Goal: Task Accomplishment & Management: Use online tool/utility

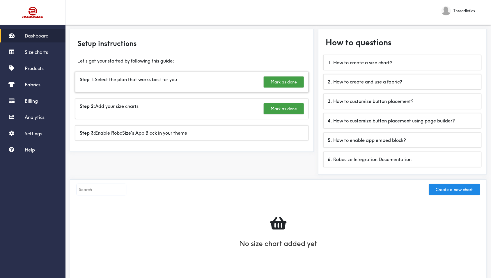
click at [172, 79] on div "Step 1: Select the plan that works best for you Mark as done" at bounding box center [191, 82] width 233 height 20
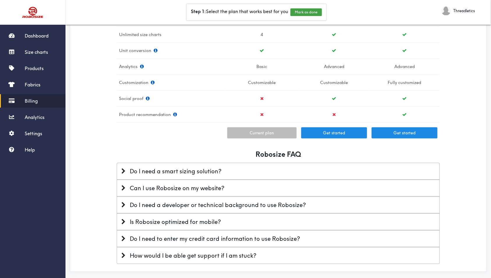
scroll to position [213, 0]
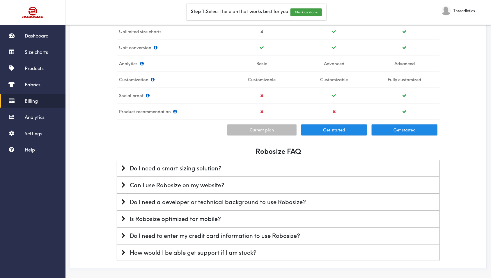
click at [318, 201] on div "Do I need a developer or technical background to use Robosize?" at bounding box center [278, 203] width 314 height 8
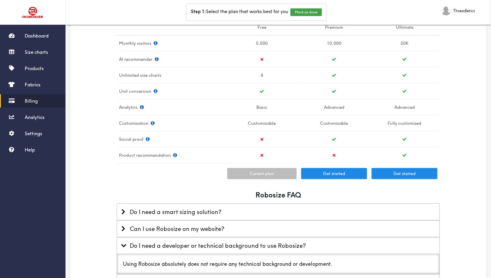
scroll to position [155, 0]
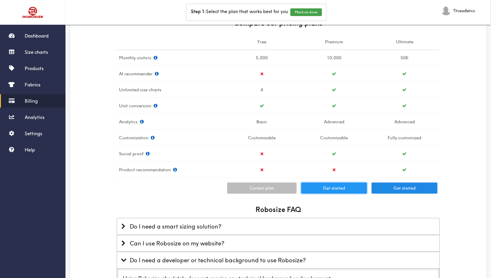
click at [337, 187] on button "Get started" at bounding box center [334, 188] width 66 height 11
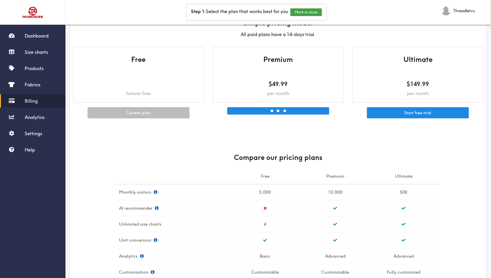
scroll to position [0, 0]
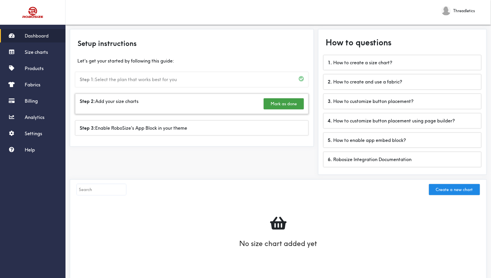
click at [160, 102] on div "Step 2: Add your size charts [PERSON_NAME] as done" at bounding box center [191, 104] width 233 height 20
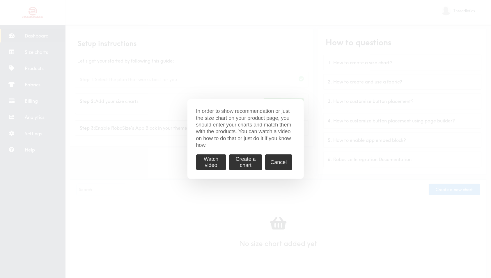
click at [209, 162] on button "Watch video" at bounding box center [211, 162] width 30 height 15
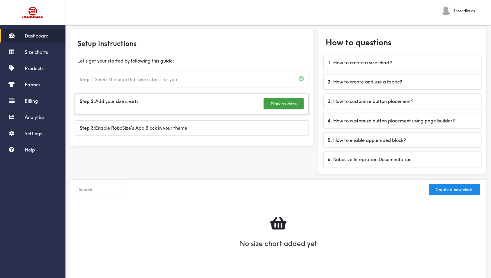
click at [170, 101] on div "Step 2: Add your size charts [PERSON_NAME] as done" at bounding box center [191, 104] width 233 height 20
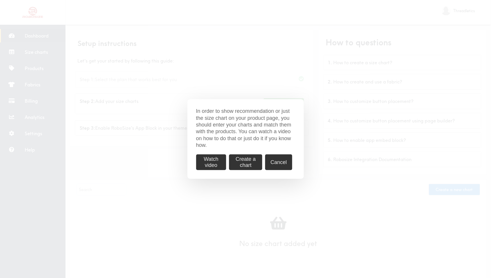
click at [243, 163] on button "Create a chart" at bounding box center [245, 162] width 33 height 15
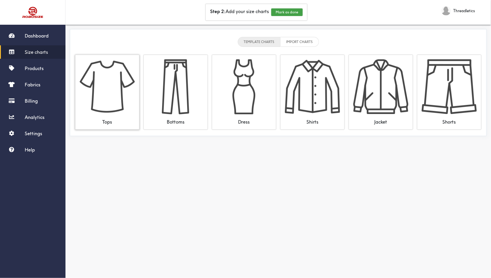
click at [104, 87] on img at bounding box center [107, 86] width 55 height 55
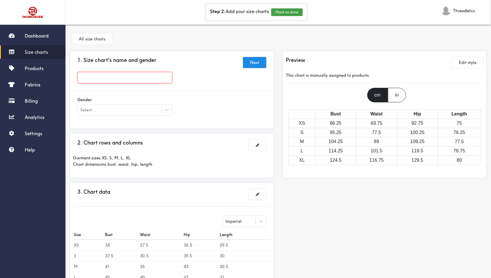
click at [127, 80] on input "text" at bounding box center [124, 77] width 95 height 11
paste input "Shooting Shirt - Dames"
type input "Shooting Shirt - Dames"
click at [139, 112] on div "Select..." at bounding box center [119, 110] width 84 height 6
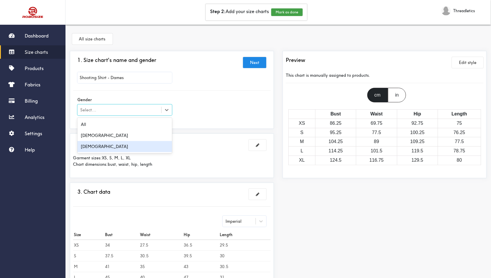
click at [120, 145] on div "[DEMOGRAPHIC_DATA]" at bounding box center [124, 146] width 95 height 11
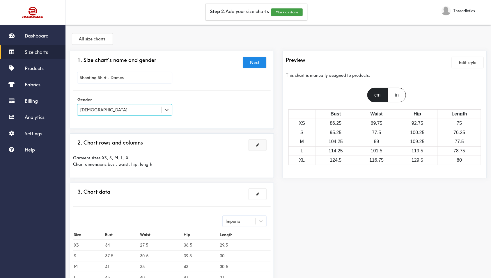
click at [256, 146] on span at bounding box center [257, 145] width 3 height 4
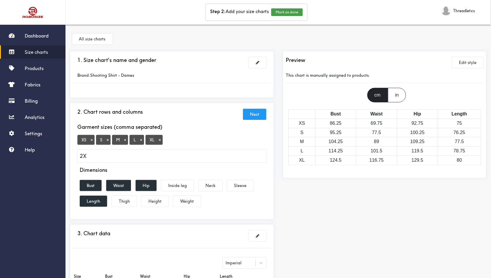
type input "2XL"
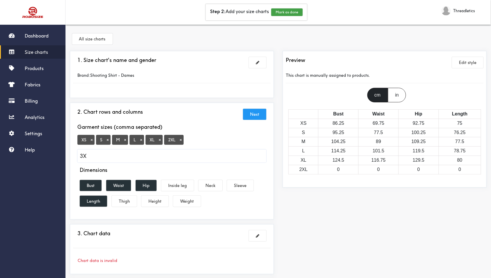
type input "3XL"
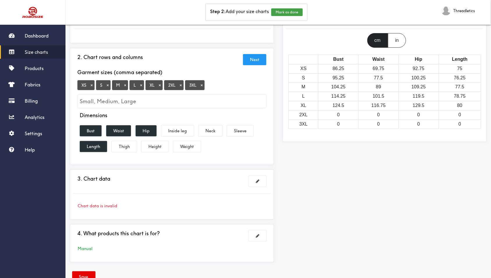
scroll to position [66, 0]
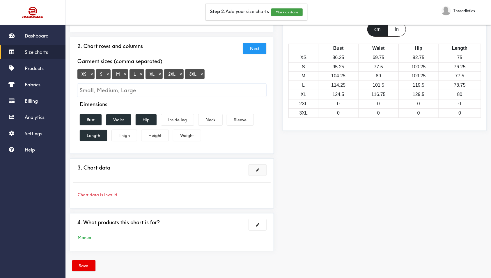
click at [256, 172] on button at bounding box center [257, 170] width 17 height 11
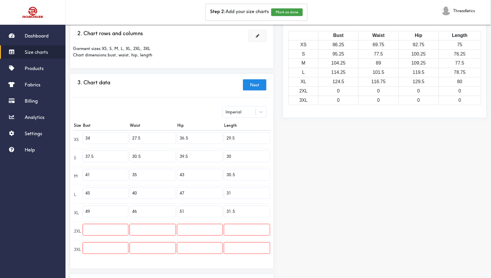
scroll to position [78, 0]
click at [254, 112] on div "Imperial" at bounding box center [239, 113] width 33 height 6
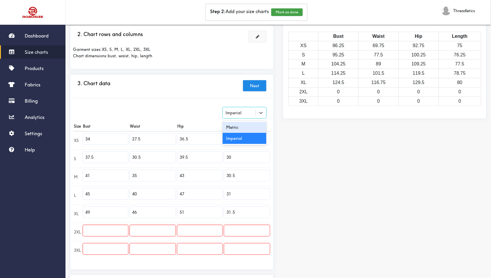
click at [241, 126] on div "Metric" at bounding box center [245, 127] width 44 height 11
type input "86.36"
type input "69.85"
type input "92.71"
type input "74.93"
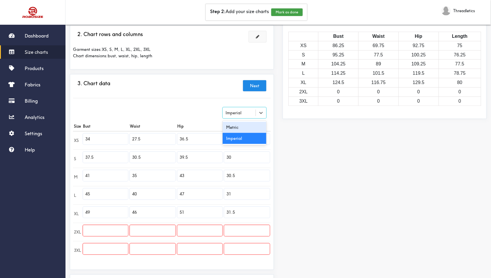
type input "95.25"
type input "77.47"
type input "100.33"
type input "76.2"
type input "104.14"
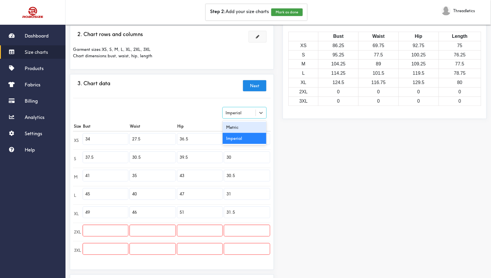
type input "88.9"
type input "109.22"
type input "77.47"
type input "114.3"
type input "101.6"
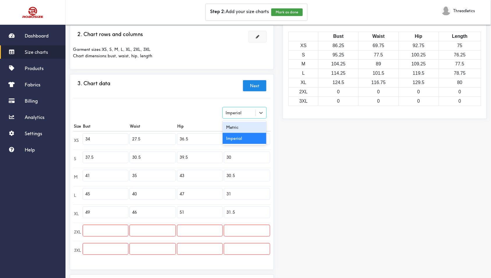
type input "119.38"
type input "78.74"
type input "124.46"
type input "116.84"
type input "129.54"
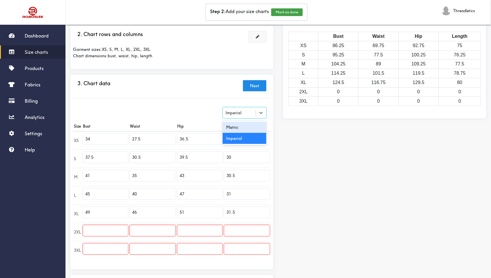
type input "80"
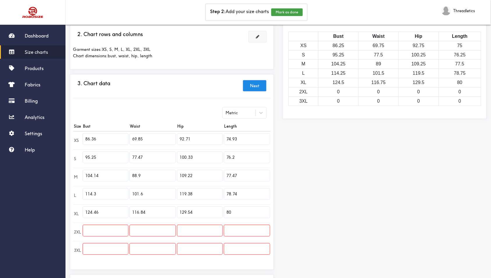
drag, startPoint x: 108, startPoint y: 138, endPoint x: 74, endPoint y: 135, distance: 34.0
click at [74, 135] on tr "XS 86.36 69.85 92.71 74.93" at bounding box center [172, 140] width 198 height 18
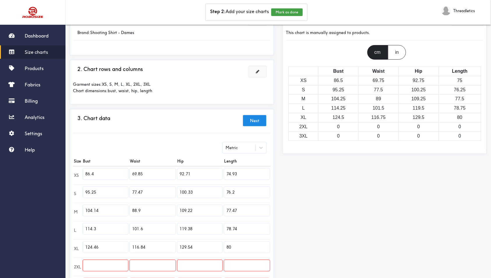
scroll to position [73, 0]
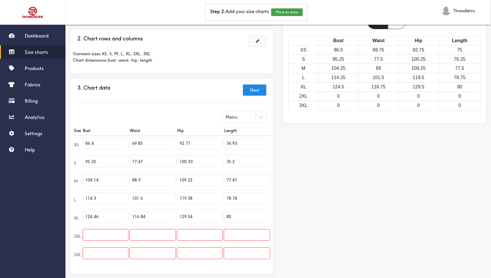
type input "86.4"
drag, startPoint x: 134, startPoint y: 139, endPoint x: 224, endPoint y: 213, distance: 116.3
click at [224, 213] on tbody "XS 86.4 69.85 92.71 74.93 S 95.25 77.47 100.33 76.2 M 104.14 88.9 109.22 77.47 …" at bounding box center [172, 200] width 198 height 128
click at [139, 141] on input "69.85" at bounding box center [152, 143] width 45 height 11
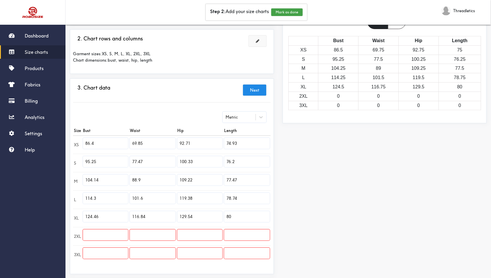
click at [139, 141] on input "69.85" at bounding box center [152, 143] width 45 height 11
click at [189, 144] on input "92.71" at bounding box center [199, 143] width 45 height 11
click at [142, 161] on input "77.47" at bounding box center [152, 161] width 45 height 11
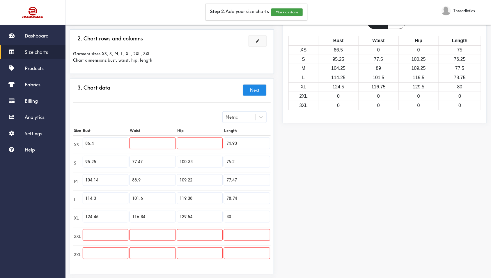
click at [142, 161] on input "77.47" at bounding box center [152, 161] width 45 height 11
click at [140, 176] on input "88.9" at bounding box center [152, 180] width 45 height 11
click at [140, 198] on input "101.6" at bounding box center [152, 198] width 45 height 11
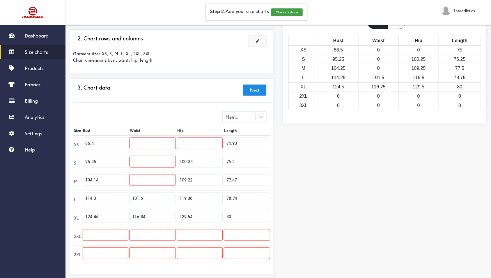
click at [140, 198] on input "101.6" at bounding box center [152, 198] width 45 height 11
click at [140, 213] on input "116.84" at bounding box center [152, 216] width 45 height 11
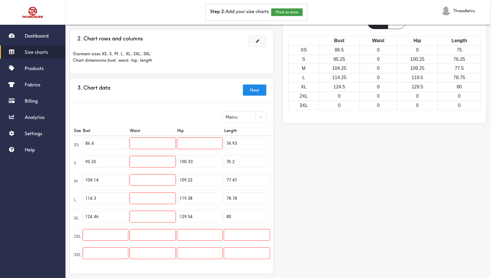
click at [185, 214] on input "129.54" at bounding box center [199, 216] width 45 height 11
click at [188, 194] on input "119.38" at bounding box center [199, 198] width 45 height 11
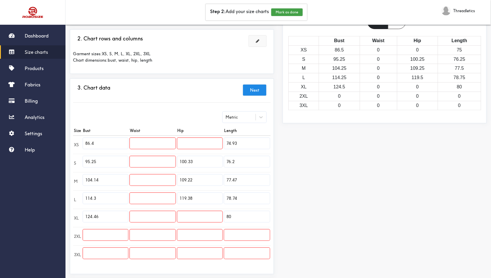
click at [188, 194] on input "119.38" at bounding box center [199, 198] width 45 height 11
click at [189, 183] on input "109.22" at bounding box center [199, 180] width 45 height 11
click at [193, 164] on input "100.33" at bounding box center [199, 161] width 45 height 11
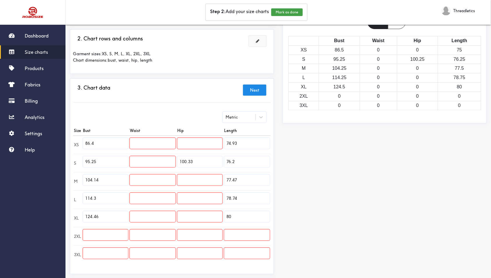
click at [193, 164] on input "100.33" at bounding box center [199, 161] width 45 height 11
click at [238, 139] on input "74.93" at bounding box center [247, 143] width 46 height 11
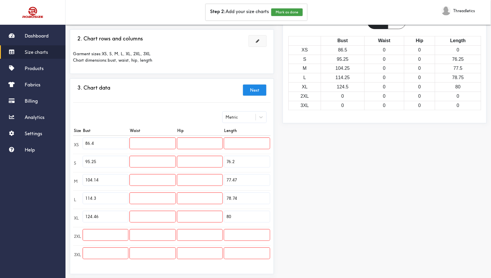
click at [238, 156] on input "76.2" at bounding box center [247, 161] width 46 height 11
click at [231, 183] on input "77.47" at bounding box center [247, 180] width 46 height 11
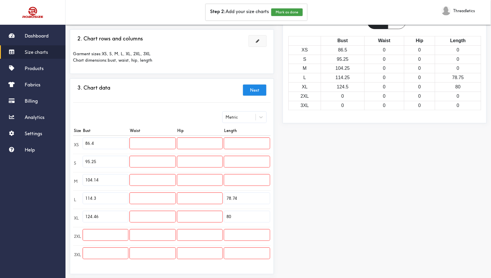
click at [230, 194] on input "78.74" at bounding box center [247, 198] width 46 height 11
click at [230, 213] on input "80" at bounding box center [247, 216] width 46 height 11
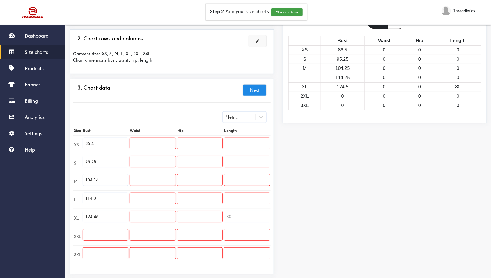
click at [230, 213] on input "80" at bounding box center [247, 216] width 46 height 11
click at [106, 159] on input "95.25" at bounding box center [105, 161] width 45 height 11
click at [98, 183] on input "104.14" at bounding box center [105, 180] width 45 height 11
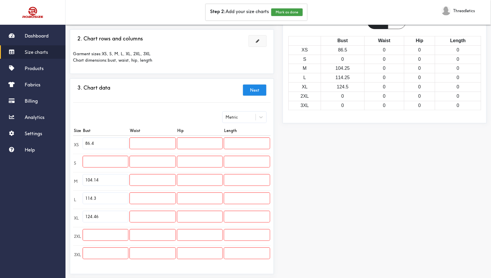
click at [98, 183] on input "104.14" at bounding box center [105, 180] width 45 height 11
click at [91, 195] on input "114.3" at bounding box center [105, 198] width 45 height 11
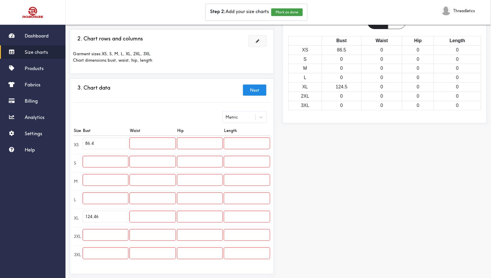
click at [91, 213] on input "124.46" at bounding box center [105, 216] width 45 height 11
click at [109, 158] on input "text" at bounding box center [105, 161] width 45 height 11
type input "91.4"
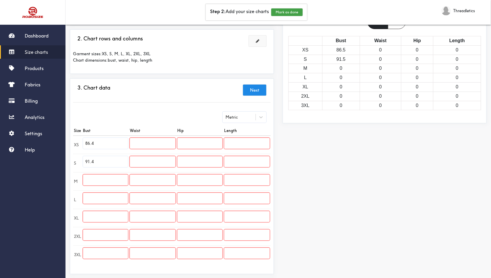
click at [112, 178] on input "text" at bounding box center [105, 180] width 45 height 11
type input "96.6"
click at [86, 193] on input "text" at bounding box center [105, 198] width 45 height 11
type input "101.6"
click at [92, 212] on input "text" at bounding box center [105, 216] width 45 height 11
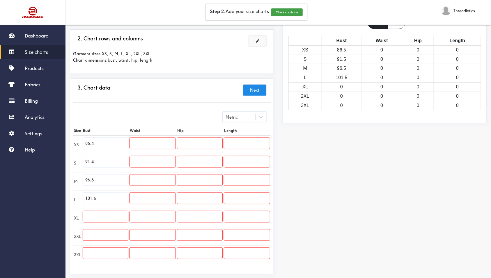
click at [119, 216] on input "text" at bounding box center [105, 216] width 45 height 11
type input "106.6"
click at [92, 236] on input "text" at bounding box center [105, 235] width 45 height 11
type input "111.8"
click at [119, 252] on input "text" at bounding box center [105, 253] width 45 height 11
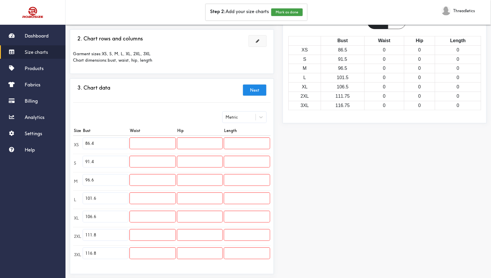
type input "116.8"
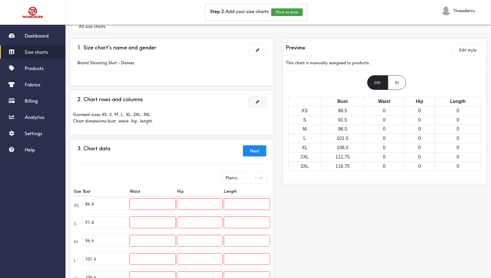
scroll to position [0, 0]
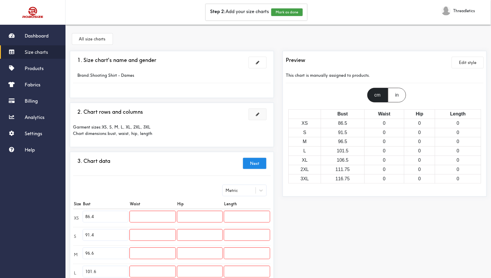
click at [259, 112] on span at bounding box center [257, 114] width 3 height 4
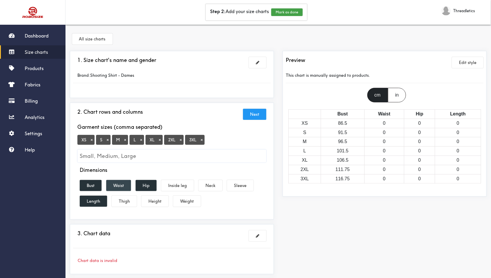
click at [123, 186] on button "Waist" at bounding box center [118, 185] width 25 height 11
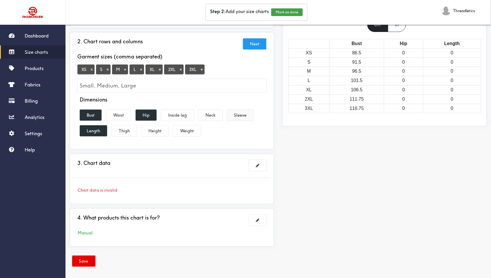
scroll to position [72, 0]
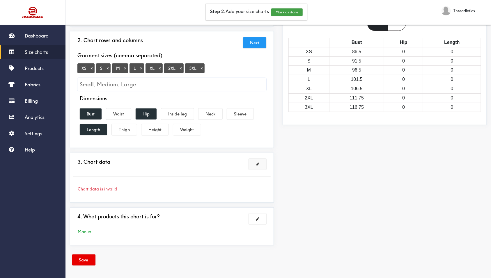
click at [262, 165] on button at bounding box center [257, 164] width 17 height 11
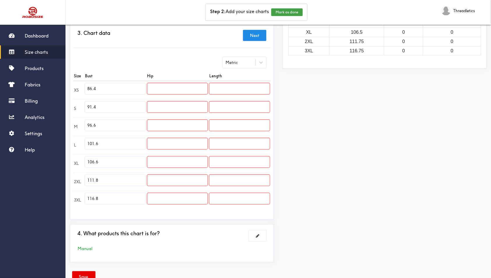
scroll to position [129, 0]
click at [161, 87] on input "text" at bounding box center [177, 88] width 61 height 11
type input "63."
click at [224, 84] on input "text" at bounding box center [239, 88] width 61 height 11
type input "63.5"
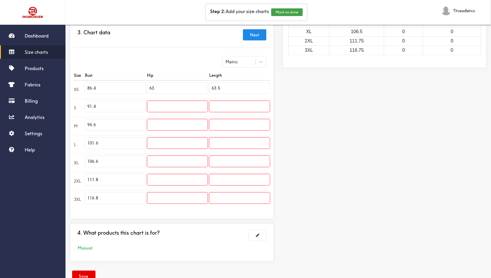
click at [223, 103] on input "text" at bounding box center [239, 106] width 61 height 11
type input "65.4"
click at [233, 121] on input "text" at bounding box center [239, 124] width 61 height 11
type input "67.3"
click at [230, 139] on input "text" at bounding box center [239, 143] width 61 height 11
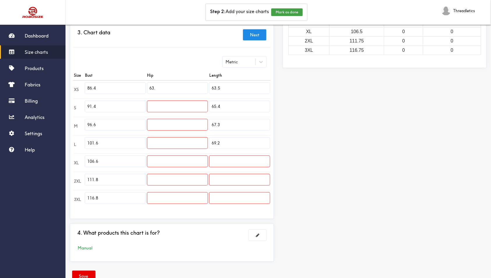
type input "69.2"
click at [242, 162] on input "text" at bounding box center [239, 161] width 61 height 11
type input "71.1"
click at [223, 175] on input "text" at bounding box center [239, 179] width 61 height 11
type input "73"
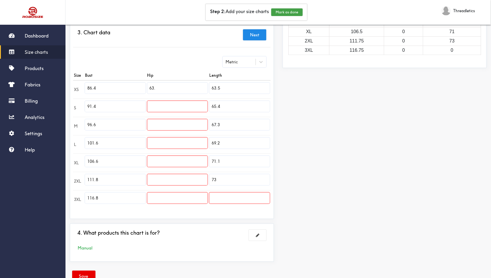
click at [239, 201] on input "text" at bounding box center [239, 198] width 61 height 11
type input "74.9"
click at [169, 86] on input "63." at bounding box center [177, 88] width 61 height 11
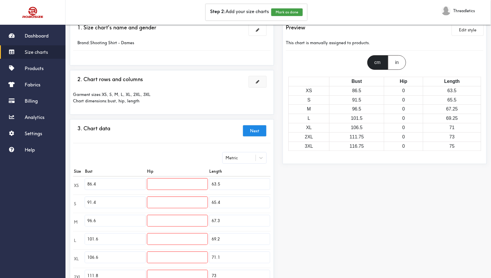
scroll to position [0, 0]
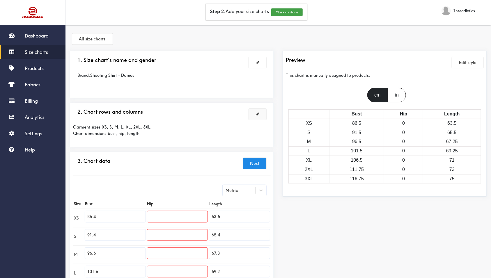
click at [257, 117] on button at bounding box center [257, 114] width 17 height 11
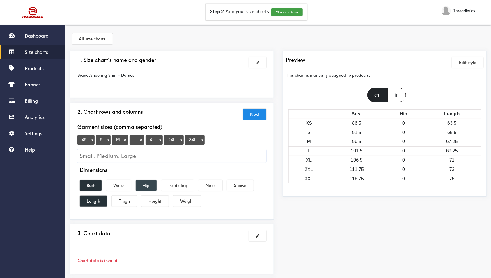
click at [144, 186] on button "Hip" at bounding box center [146, 185] width 21 height 11
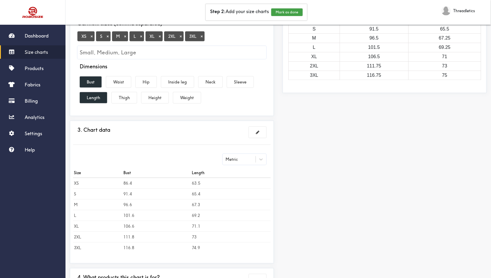
scroll to position [164, 0]
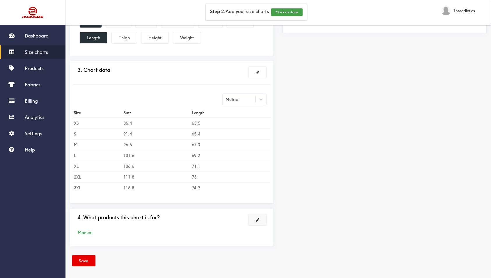
click at [255, 219] on button at bounding box center [257, 220] width 17 height 11
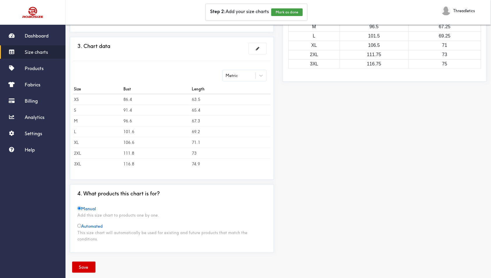
click at [89, 262] on button "Save" at bounding box center [83, 267] width 23 height 11
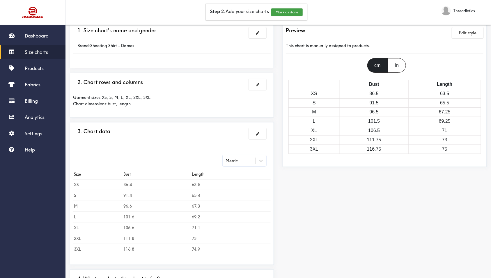
scroll to position [0, 0]
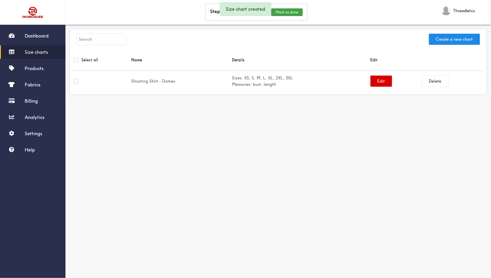
click at [373, 86] on button "Edit" at bounding box center [382, 81] width 22 height 11
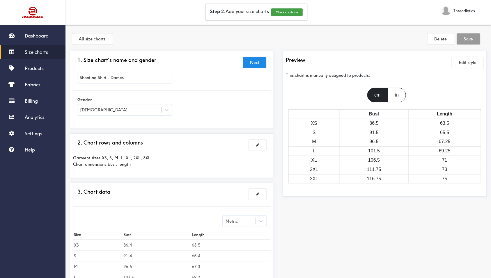
click at [396, 90] on div "in" at bounding box center [397, 95] width 18 height 15
click at [381, 91] on div "cm" at bounding box center [377, 95] width 21 height 15
click at [392, 91] on div "in" at bounding box center [397, 95] width 18 height 15
click at [381, 90] on div "cm" at bounding box center [377, 95] width 21 height 15
click at [469, 65] on button "Edit style" at bounding box center [467, 62] width 31 height 11
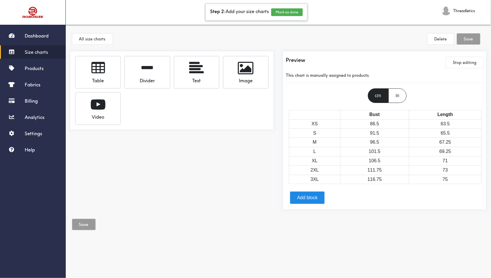
click at [292, 14] on button "Mark as done" at bounding box center [286, 12] width 31 height 8
click at [41, 38] on span "Dashboard" at bounding box center [37, 36] width 24 height 6
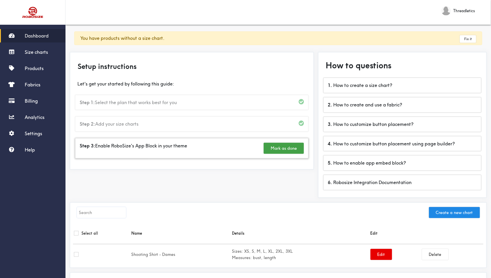
click at [184, 150] on div "Step 3: Enable RoboSize's App Block in your theme Mark as done" at bounding box center [191, 149] width 233 height 20
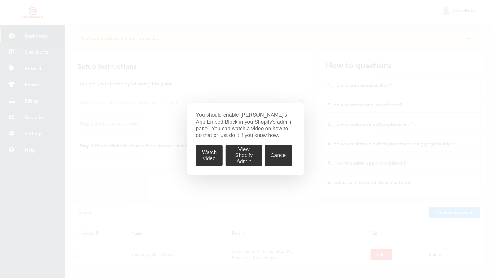
click at [210, 155] on button "Watch video" at bounding box center [209, 156] width 27 height 22
